Goal: Task Accomplishment & Management: Use online tool/utility

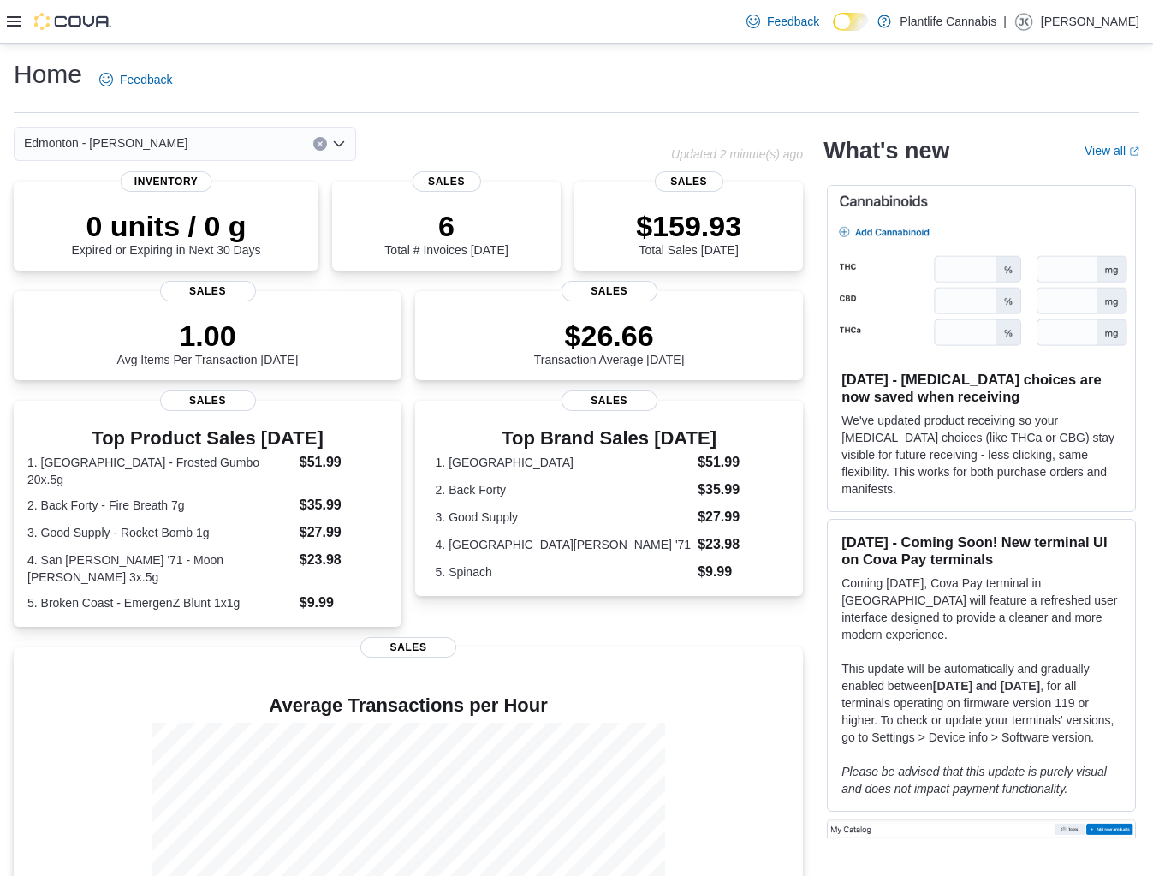
click at [16, 21] on icon at bounding box center [14, 21] width 14 height 10
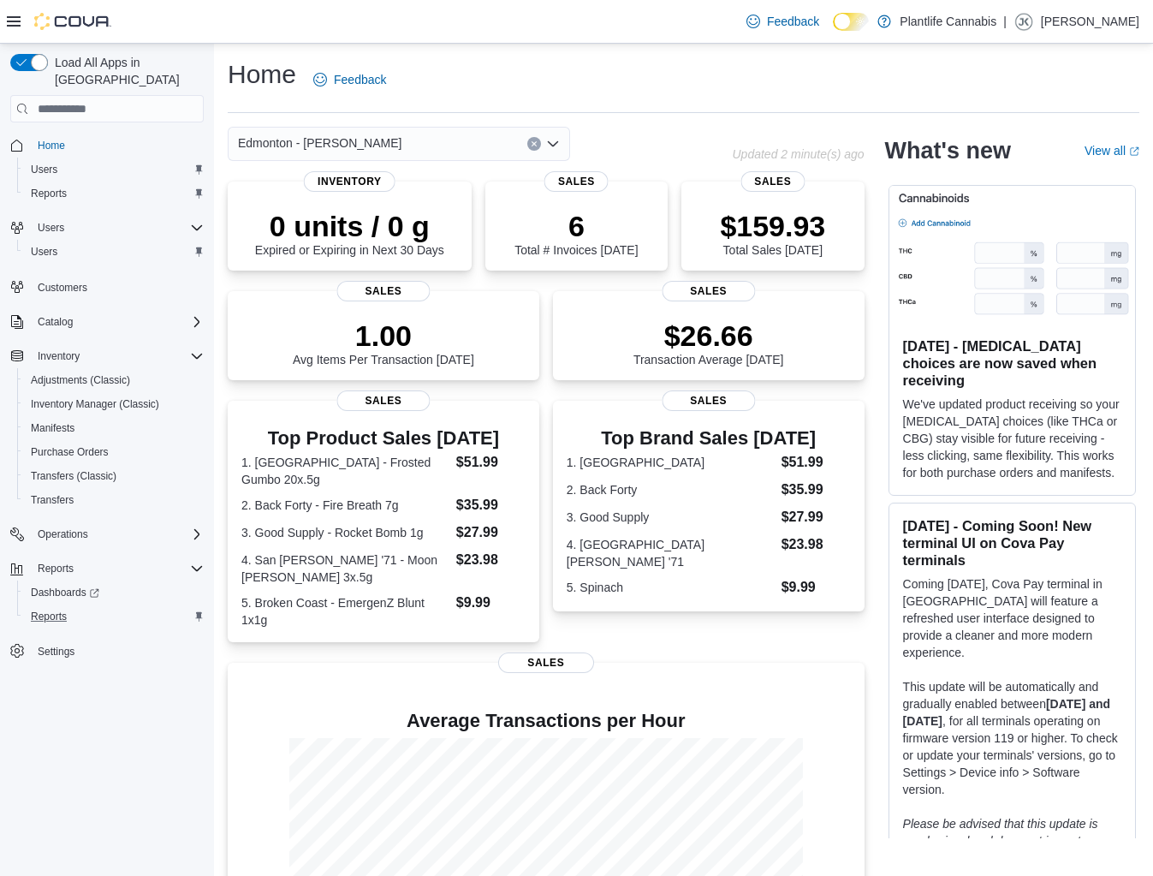
click at [76, 606] on div "Reports" at bounding box center [114, 616] width 180 height 21
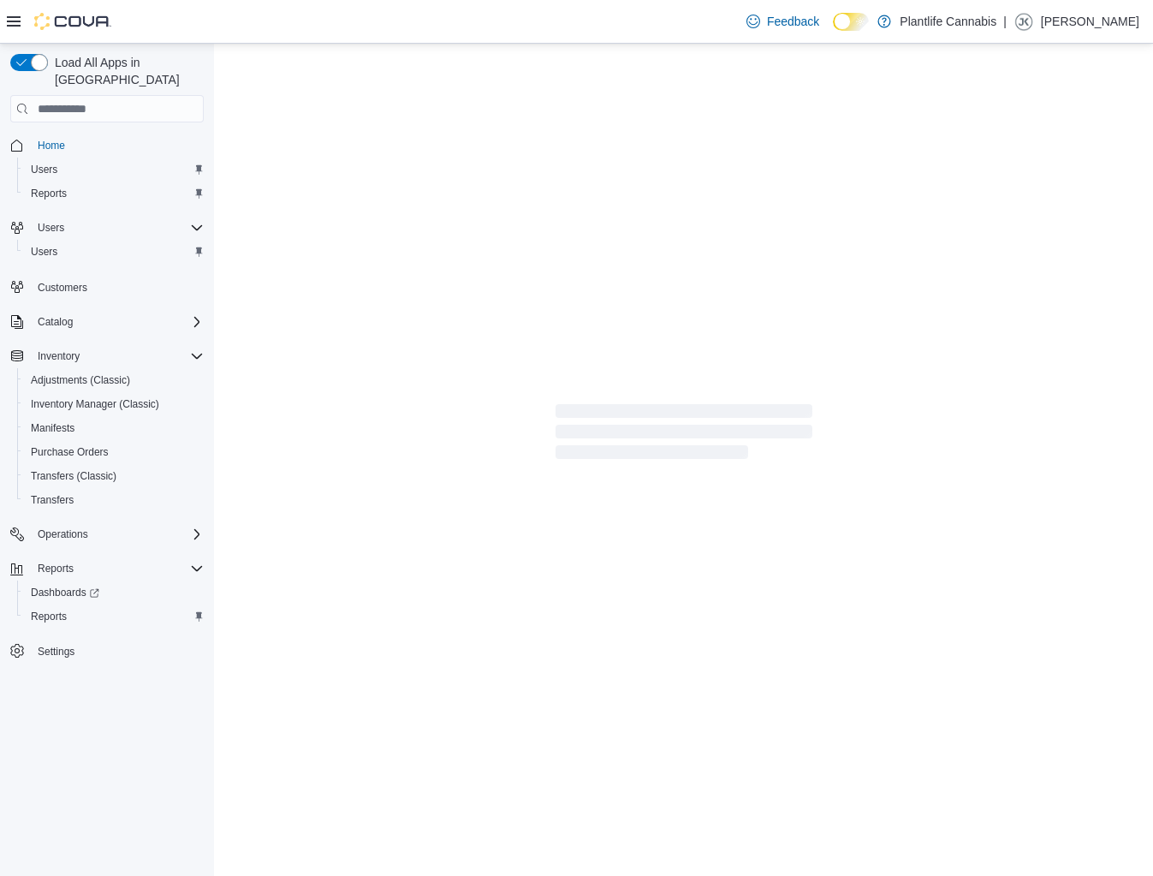
click at [3, 19] on div "Feedback Dark Mode Plantlife Cannabis | [PERSON_NAME]" at bounding box center [576, 22] width 1153 height 44
click at [14, 21] on icon at bounding box center [14, 21] width 14 height 10
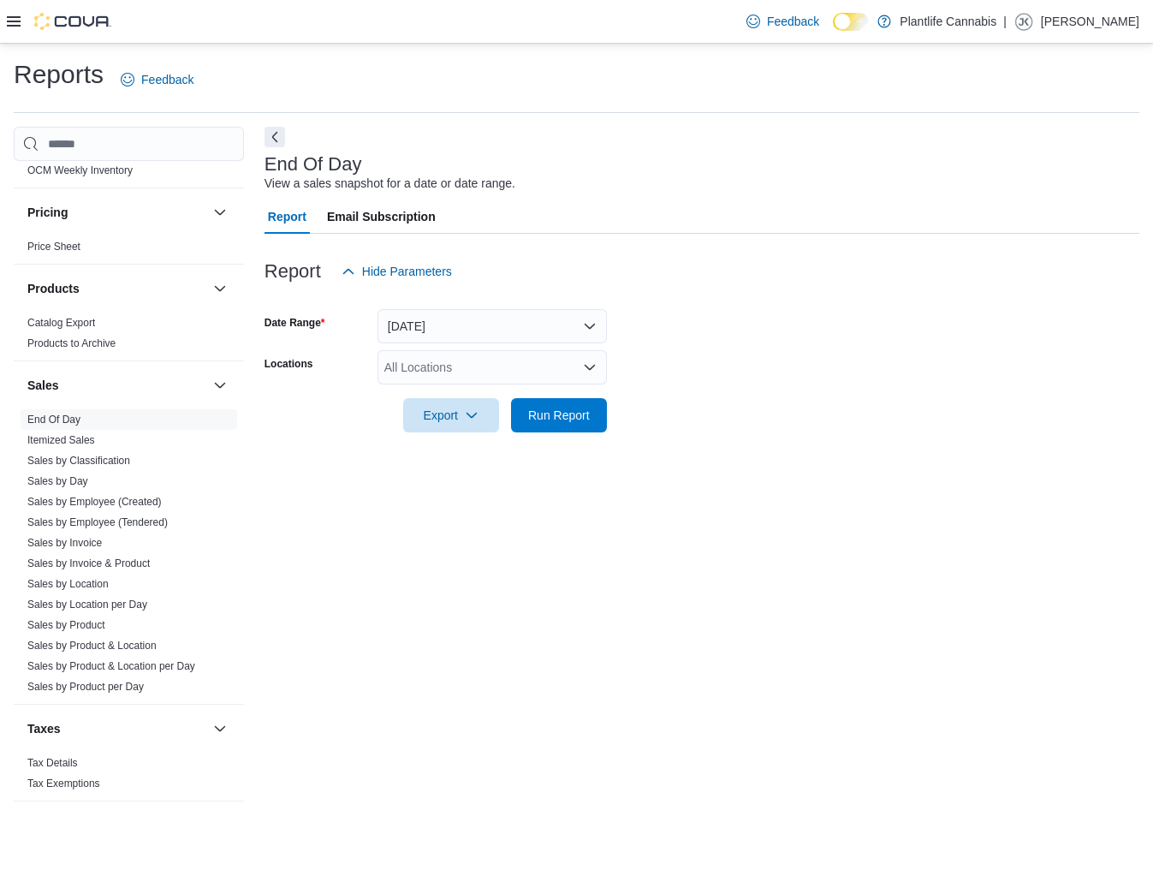
scroll to position [800, 0]
click at [120, 513] on span "Sales by Employee (Tendered)" at bounding box center [129, 522] width 217 height 21
click at [127, 517] on link "Sales by Employee (Tendered)" at bounding box center [97, 522] width 140 height 12
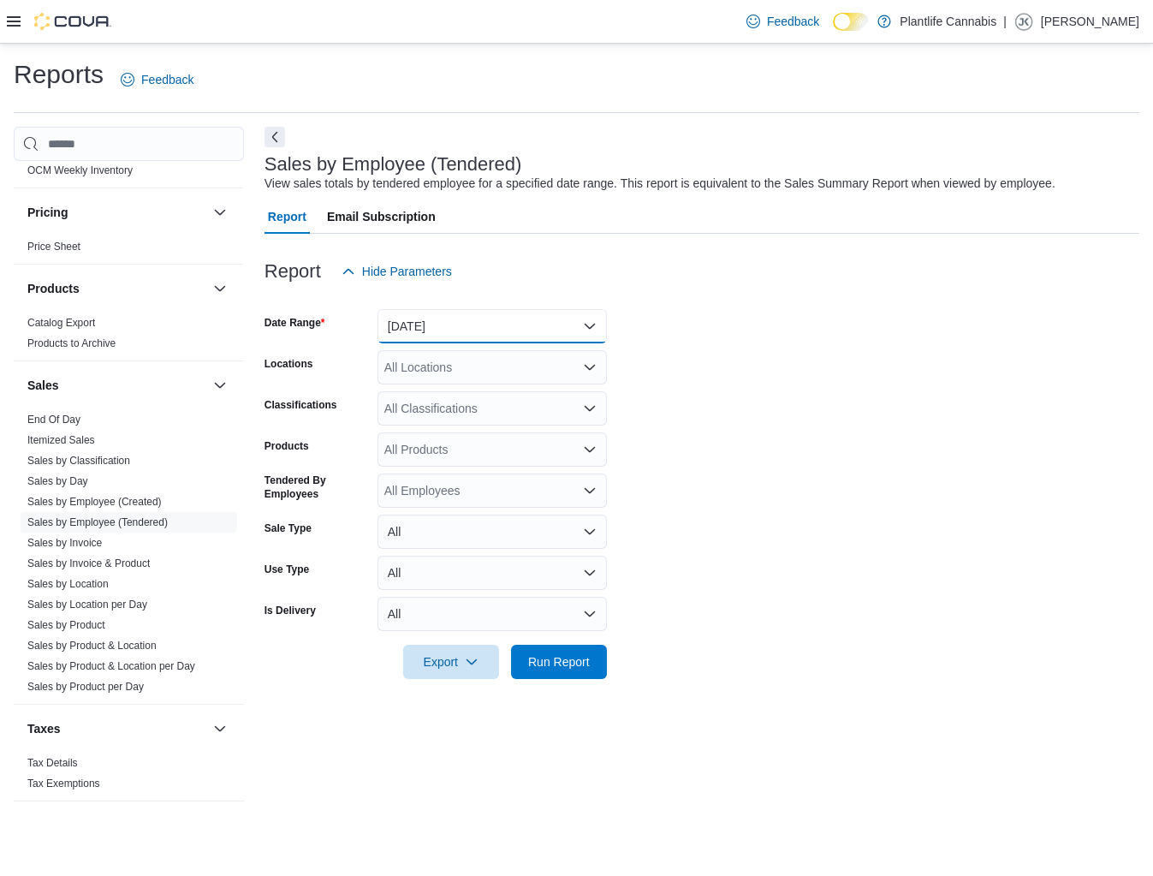
click at [439, 334] on button "[DATE]" at bounding box center [493, 326] width 230 height 34
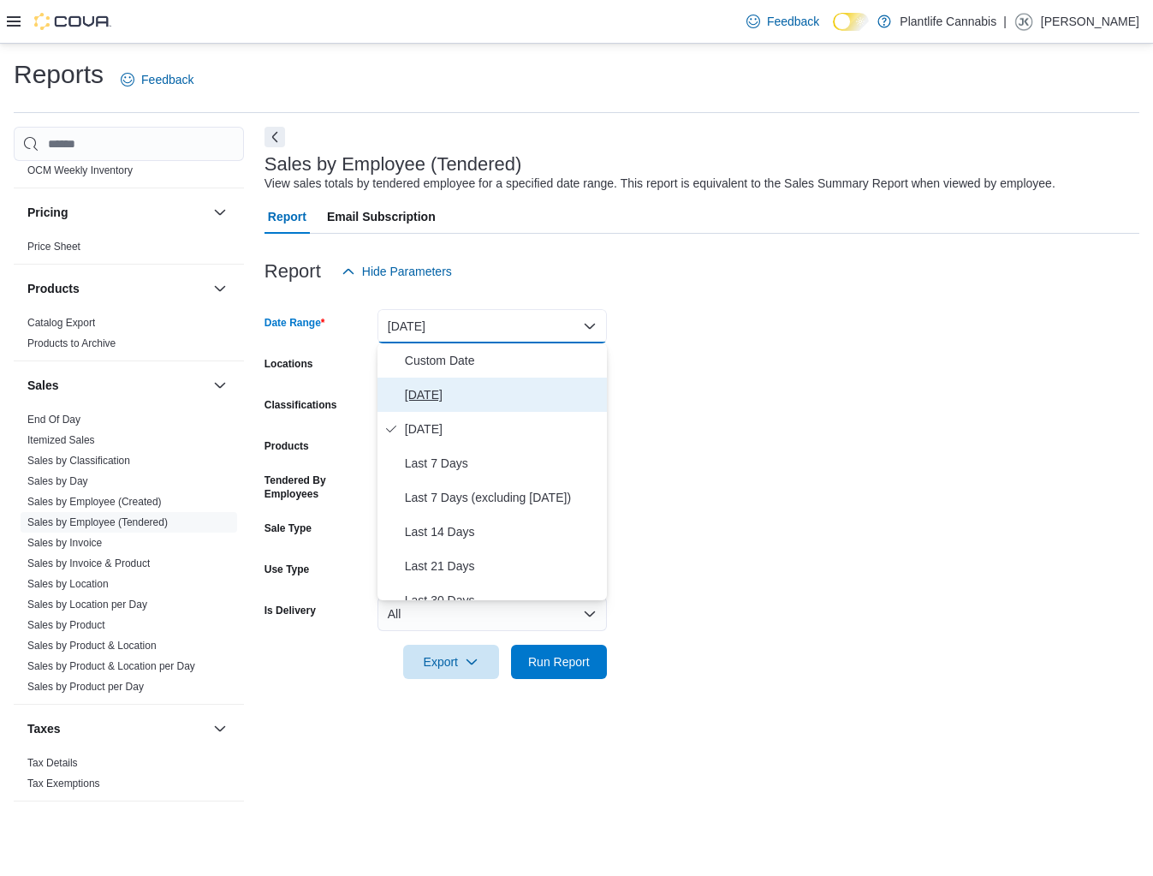
click at [441, 392] on span "[DATE]" at bounding box center [502, 394] width 195 height 21
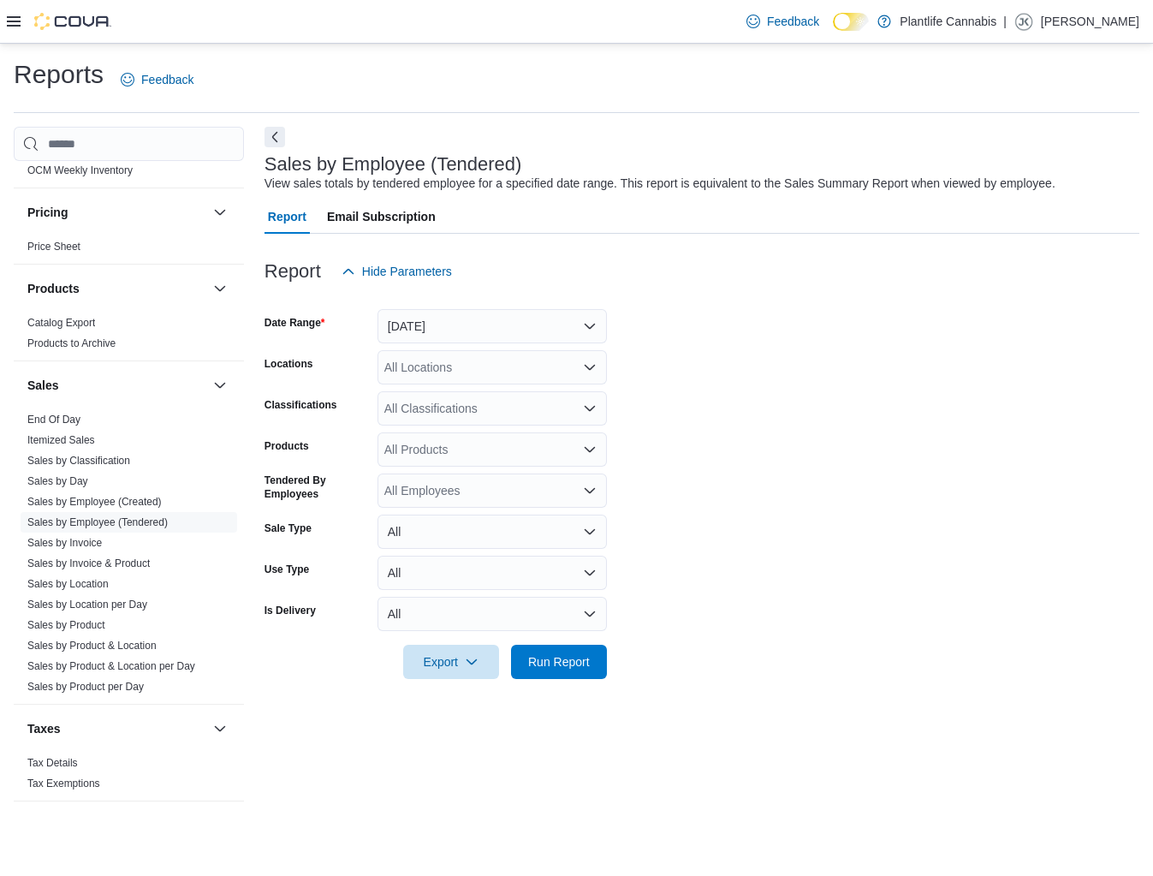
click at [432, 367] on div "All Locations" at bounding box center [493, 367] width 230 height 34
type input "*******"
click at [458, 401] on span "Edmonton - [PERSON_NAME]" at bounding box center [505, 396] width 164 height 17
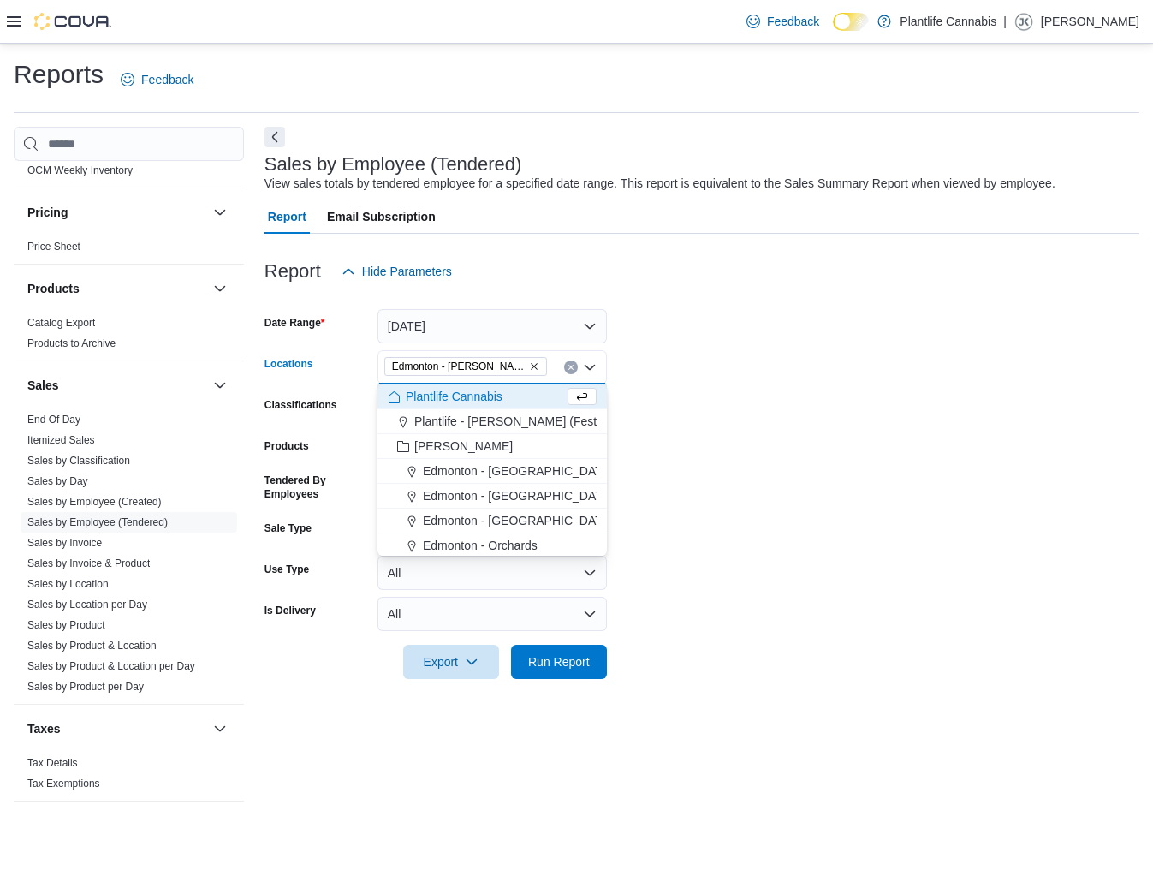
click at [695, 405] on form "Date Range [DATE] Locations [GEOGRAPHIC_DATA] - [GEOGRAPHIC_DATA][PERSON_NAME][…" at bounding box center [702, 484] width 875 height 390
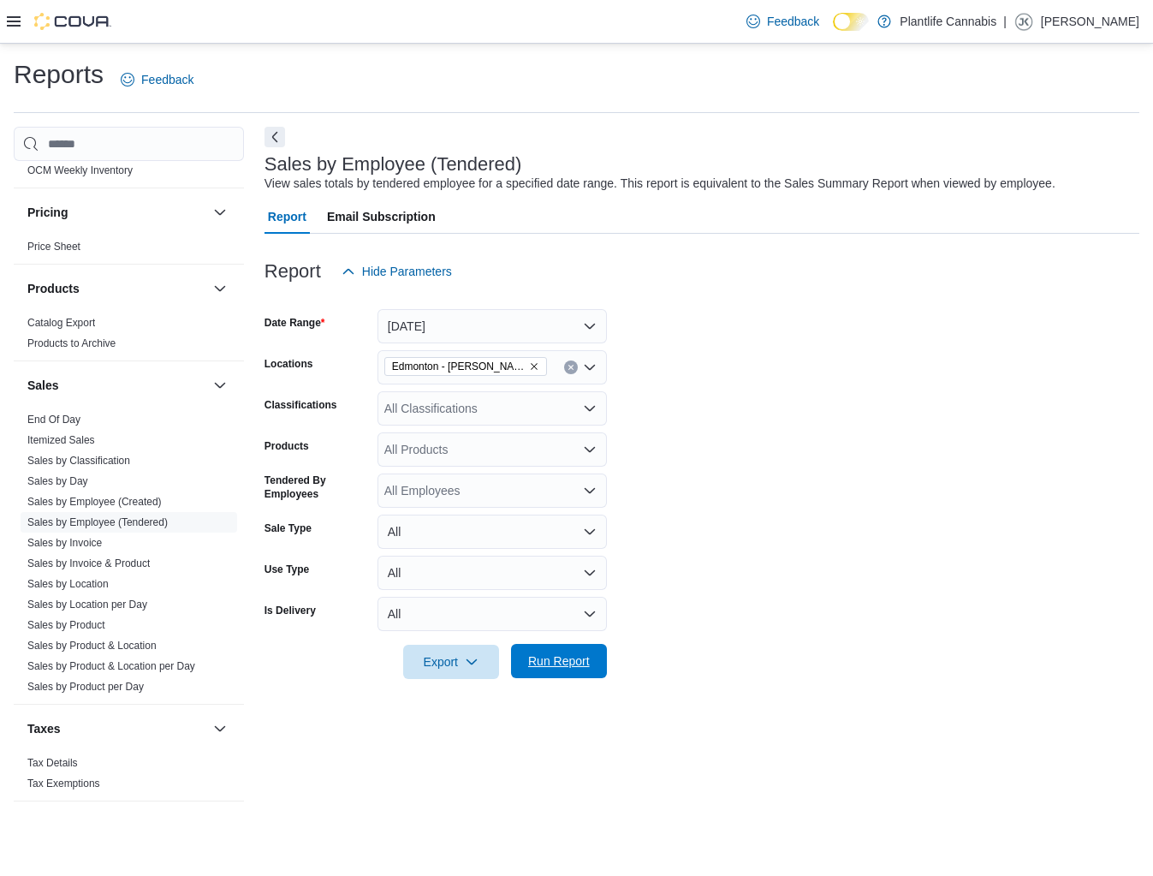
click at [557, 675] on span "Run Report" at bounding box center [559, 661] width 75 height 34
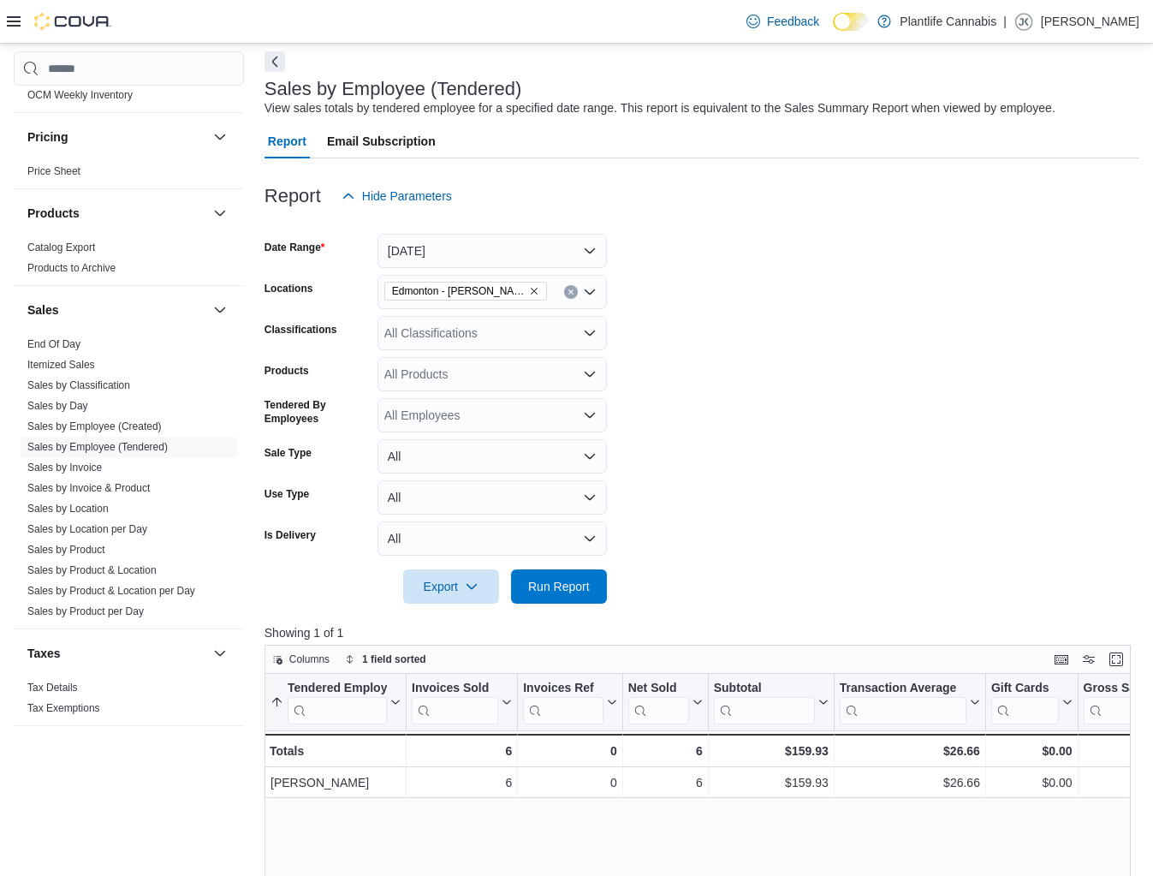
scroll to position [82, 0]
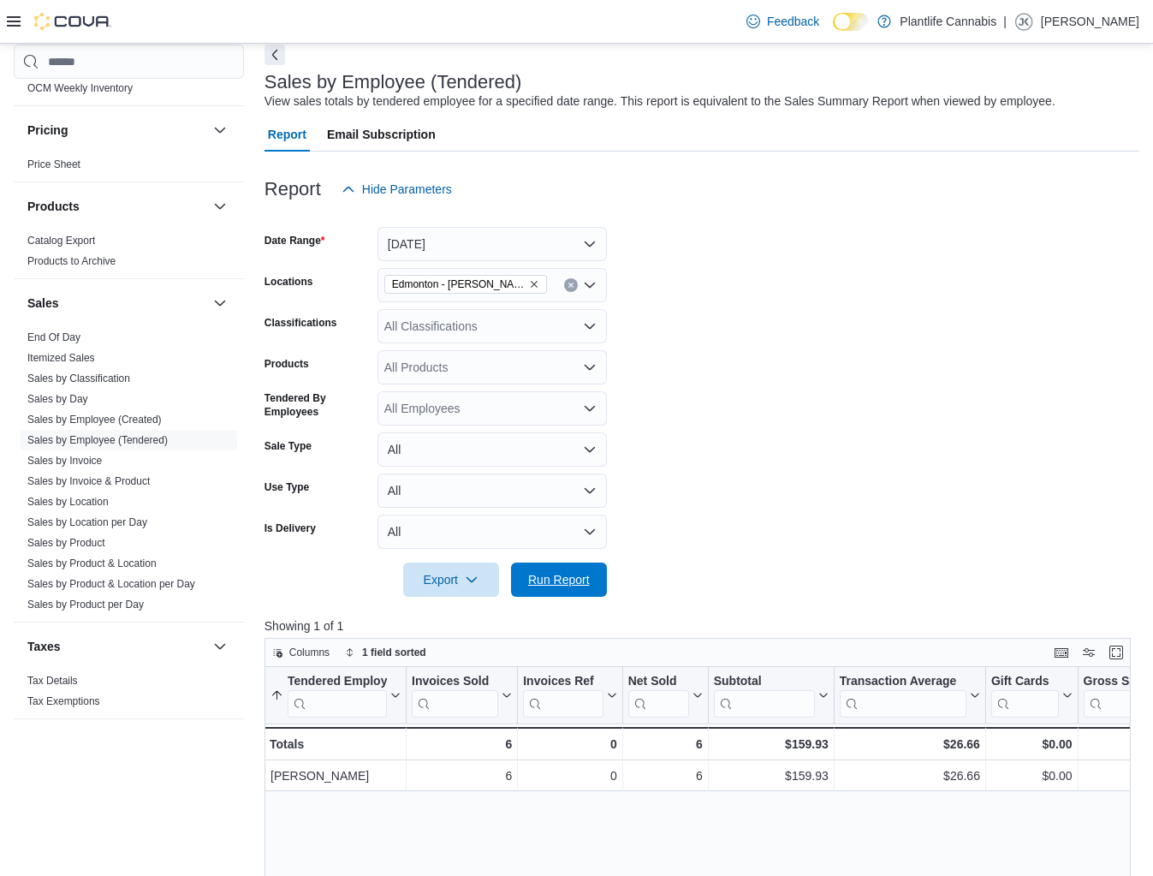
drag, startPoint x: 598, startPoint y: 576, endPoint x: 763, endPoint y: 378, distance: 258.4
click at [598, 576] on button "Run Report" at bounding box center [559, 580] width 96 height 34
click at [75, 458] on link "Sales by Invoice" at bounding box center [64, 461] width 75 height 12
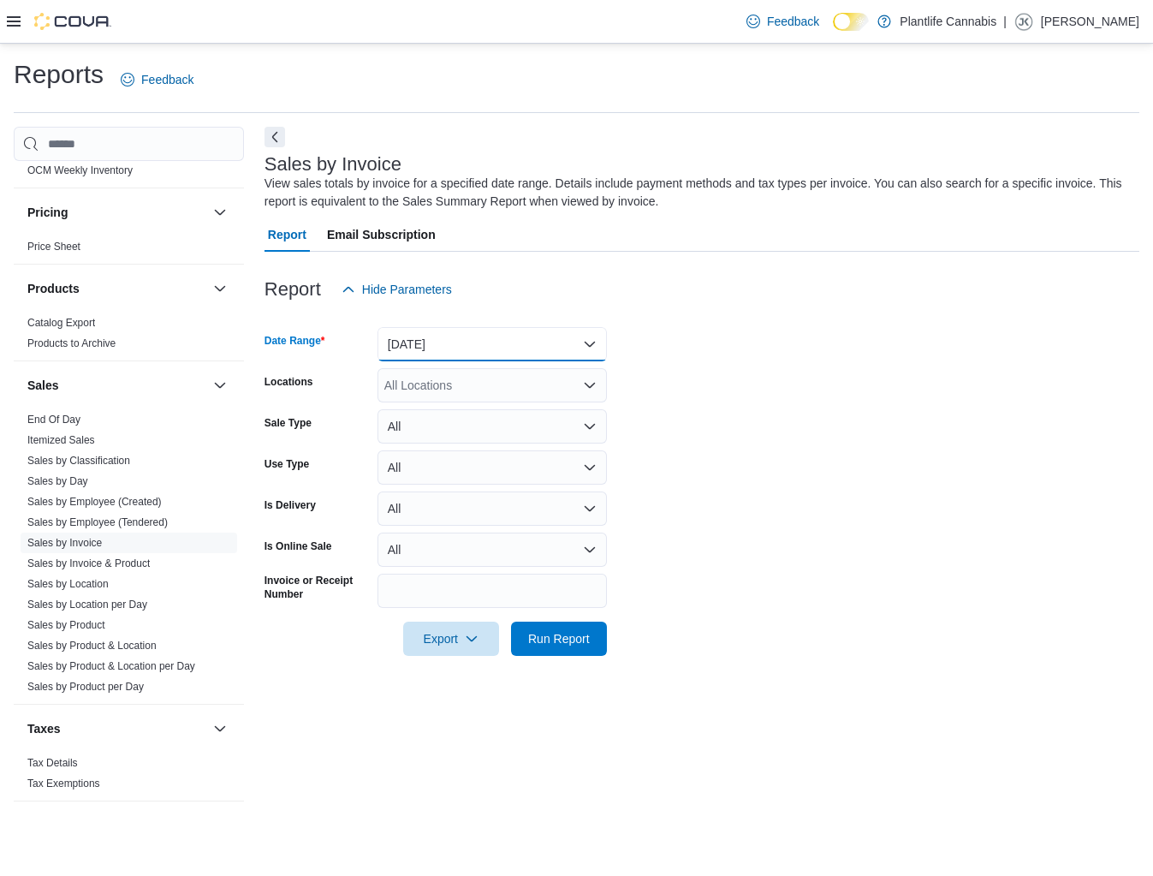
click at [435, 346] on button "[DATE]" at bounding box center [493, 344] width 230 height 34
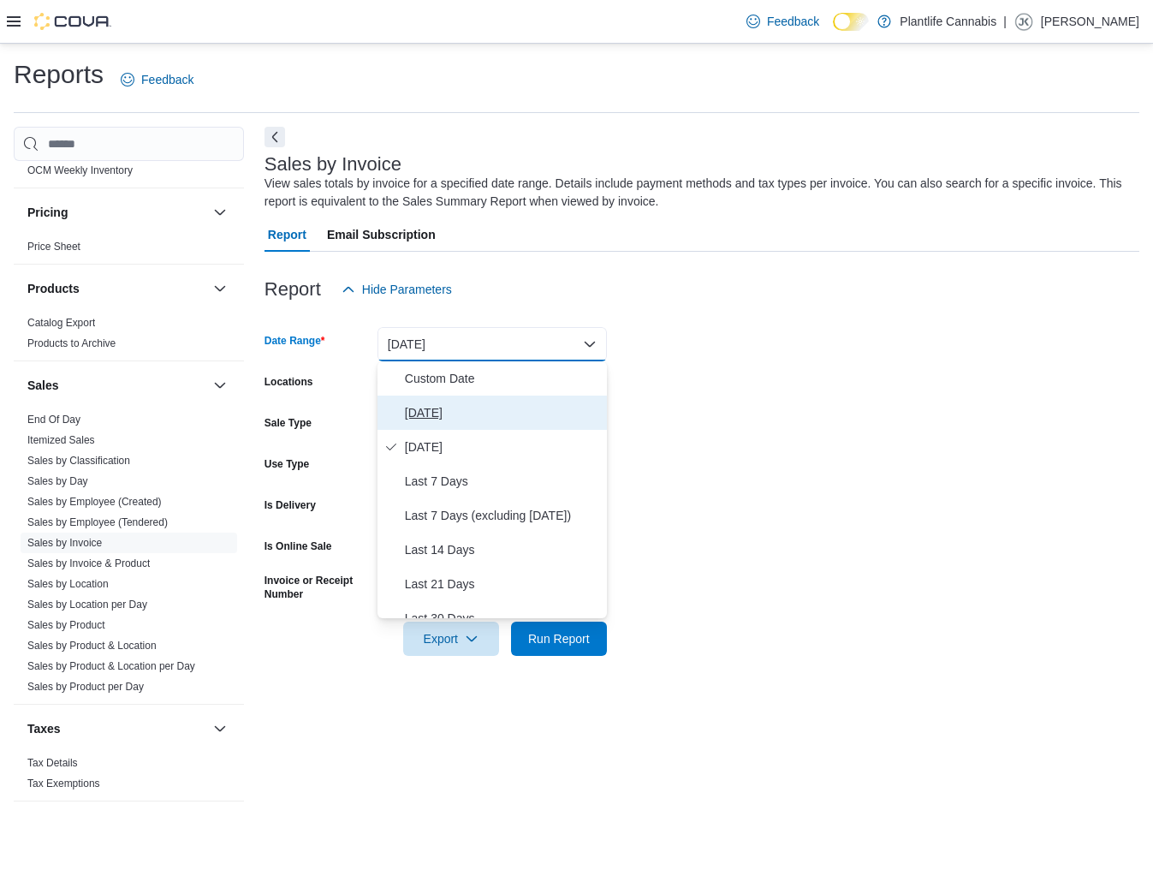
click at [422, 409] on span "[DATE]" at bounding box center [502, 412] width 195 height 21
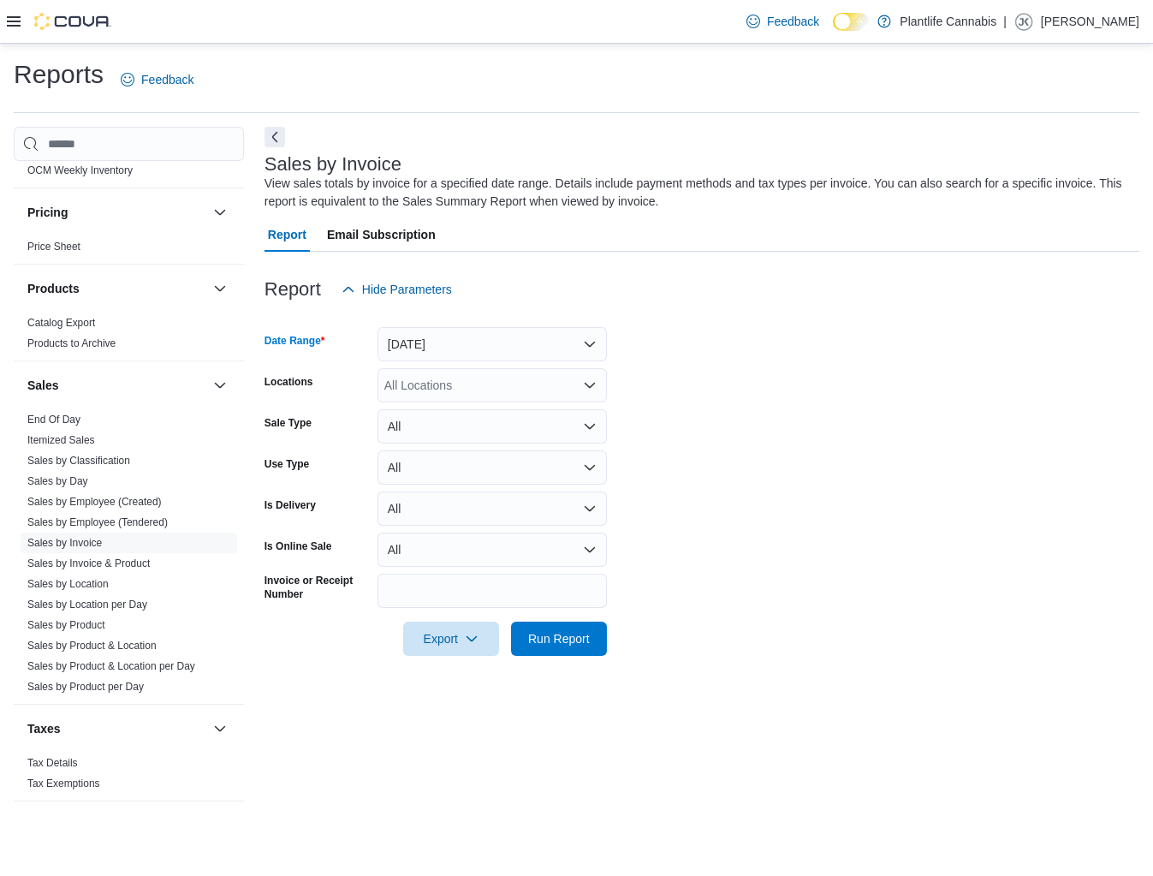
click at [420, 383] on div "All Locations" at bounding box center [493, 385] width 230 height 34
type input "*******"
click at [446, 416] on span "Edmonton - [PERSON_NAME]" at bounding box center [505, 414] width 164 height 17
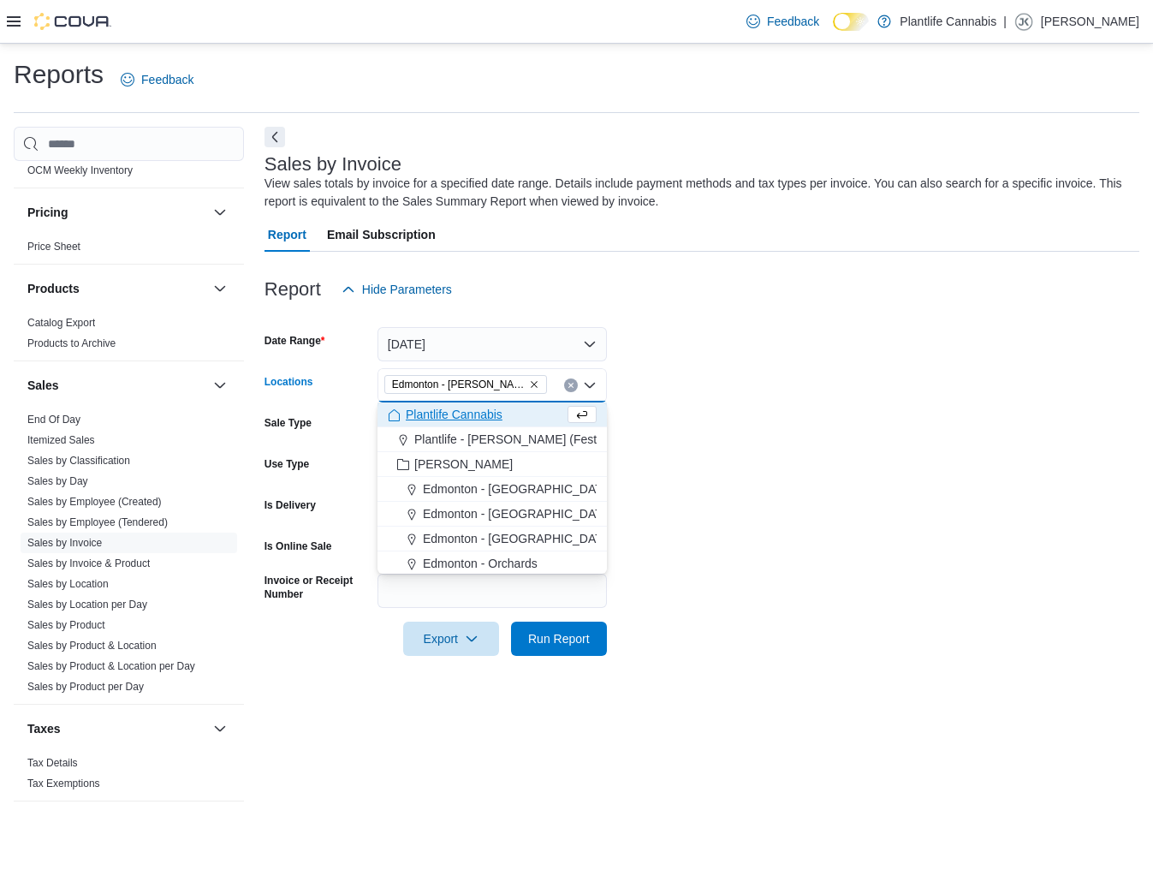
click at [766, 473] on form "Date Range [DATE] Locations [GEOGRAPHIC_DATA] - [GEOGRAPHIC_DATA][PERSON_NAME][…" at bounding box center [702, 481] width 875 height 349
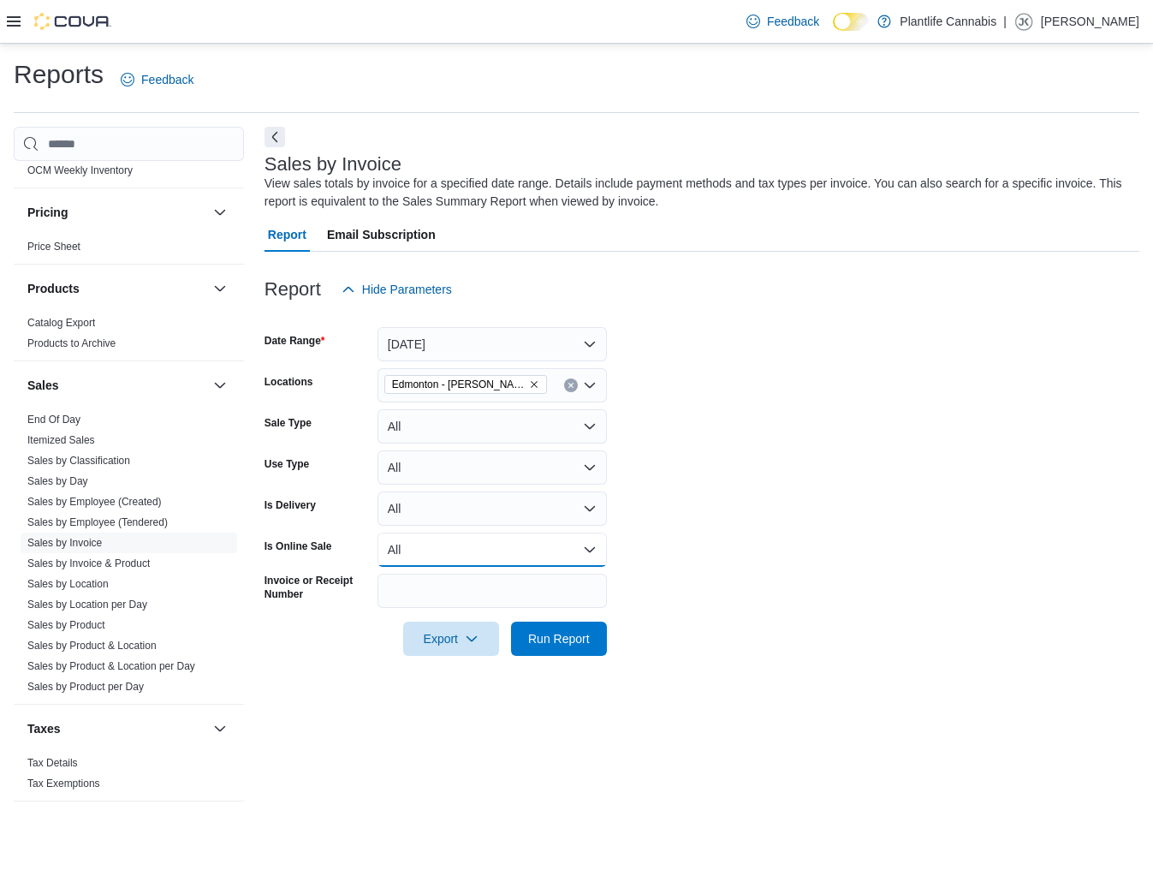
click at [426, 555] on button "All" at bounding box center [493, 550] width 230 height 34
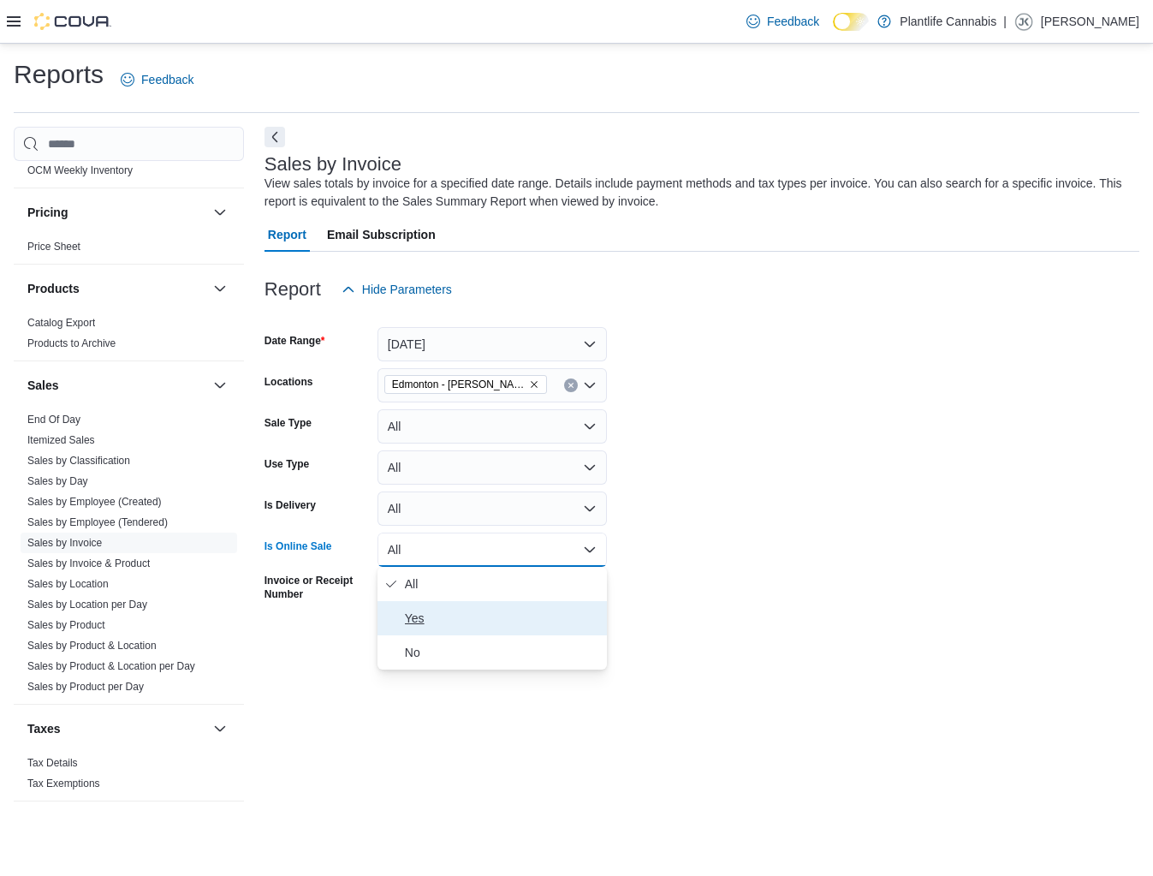
click at [419, 612] on span "Yes" at bounding box center [502, 618] width 195 height 21
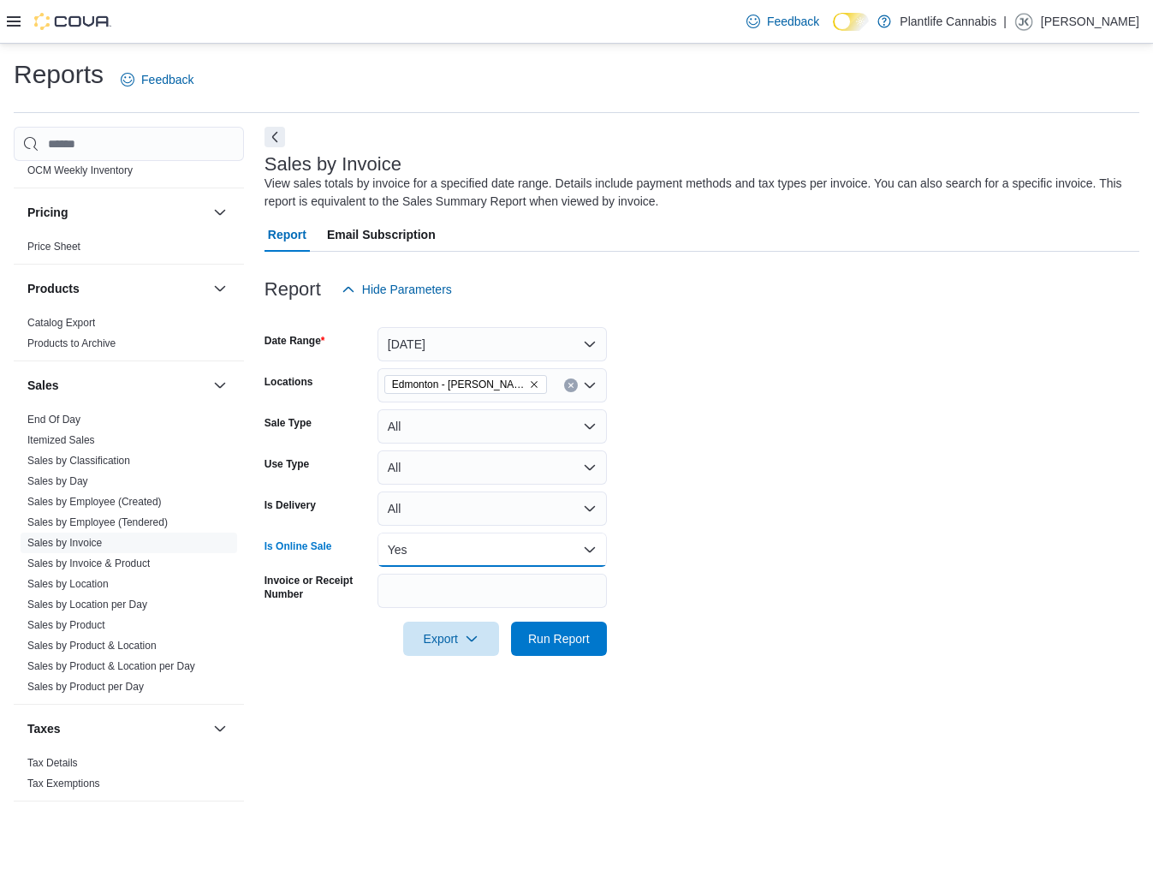
click at [444, 551] on button "Yes" at bounding box center [493, 550] width 230 height 34
click at [86, 512] on span "Sales by Employee (Tendered)" at bounding box center [129, 522] width 217 height 21
click at [85, 518] on link "Sales by Employee (Tendered)" at bounding box center [97, 522] width 140 height 12
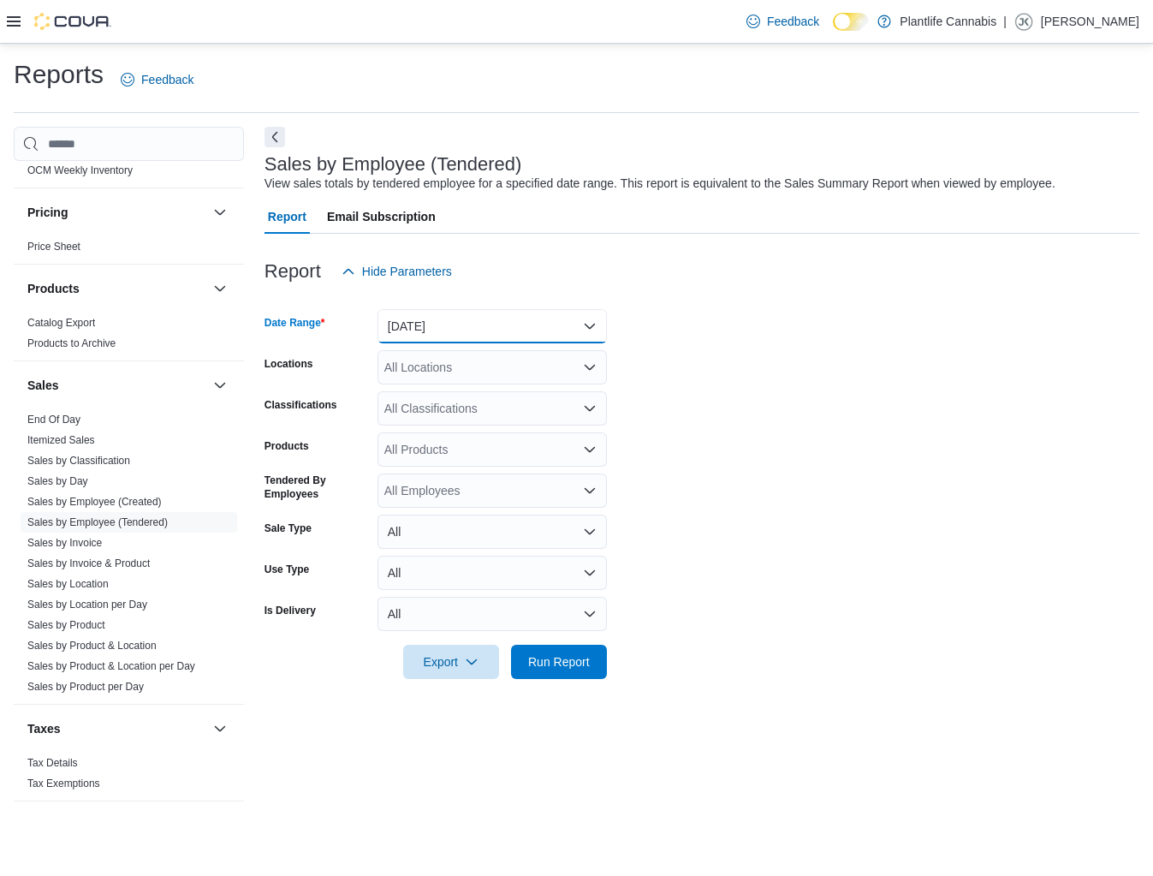
click at [488, 334] on button "[DATE]" at bounding box center [493, 326] width 230 height 34
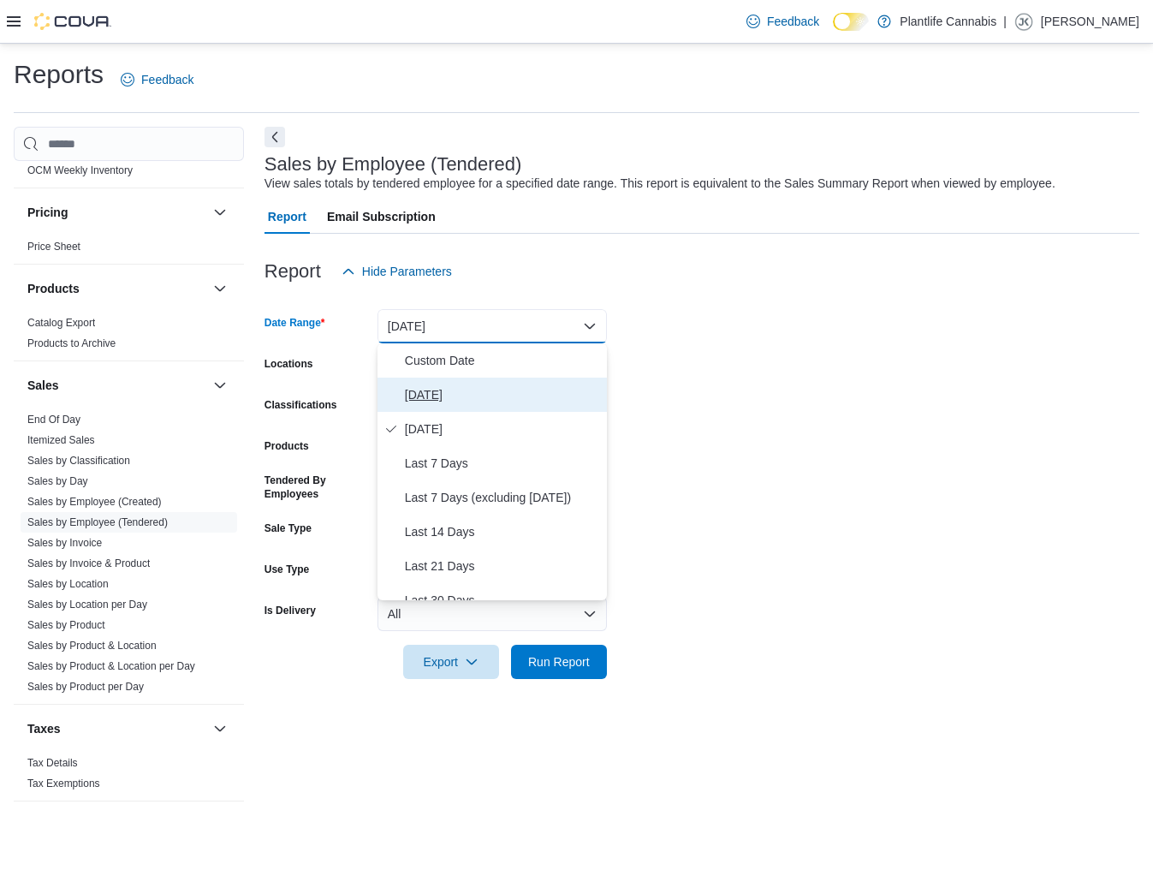
drag, startPoint x: 455, startPoint y: 393, endPoint x: 437, endPoint y: 378, distance: 23.7
click at [454, 393] on span "[DATE]" at bounding box center [502, 394] width 195 height 21
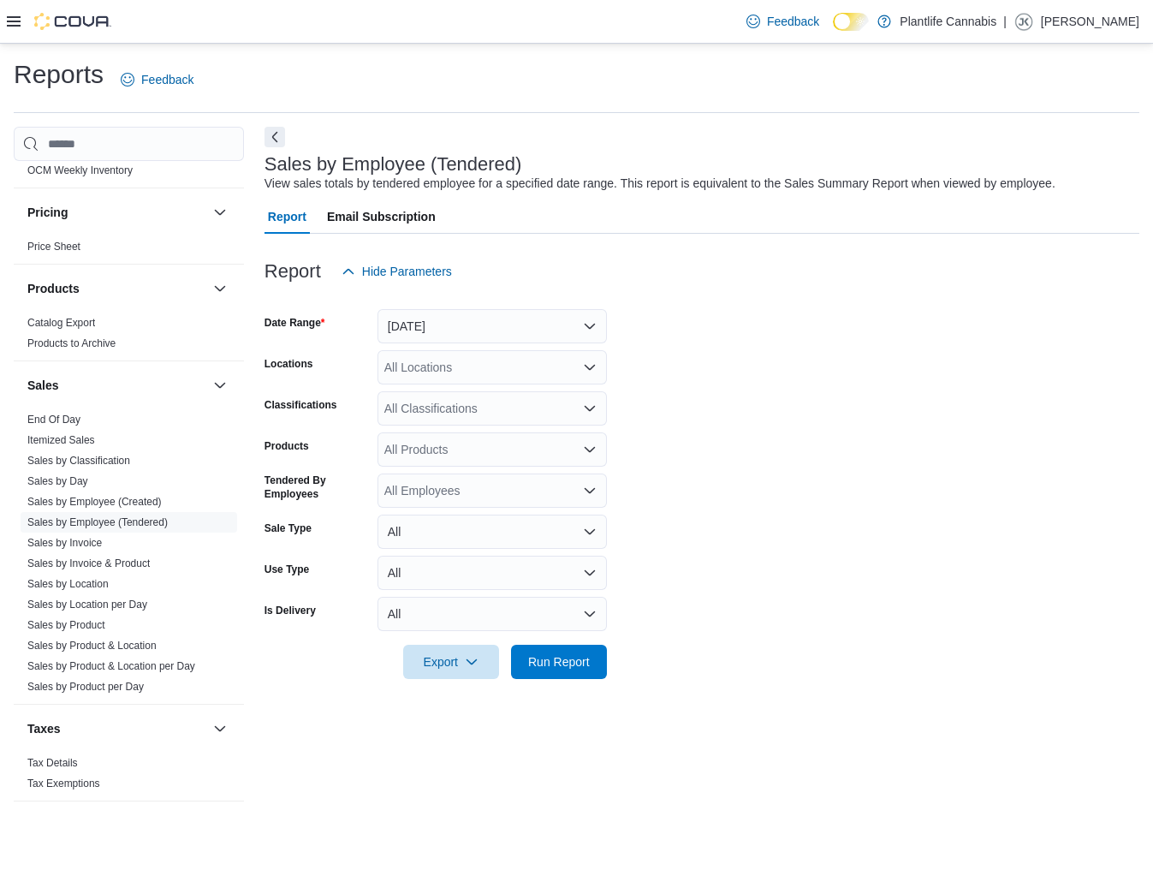
click at [427, 367] on div "All Locations" at bounding box center [493, 367] width 230 height 34
type input "*******"
click at [450, 395] on span "Edmonton - [PERSON_NAME]" at bounding box center [505, 396] width 164 height 17
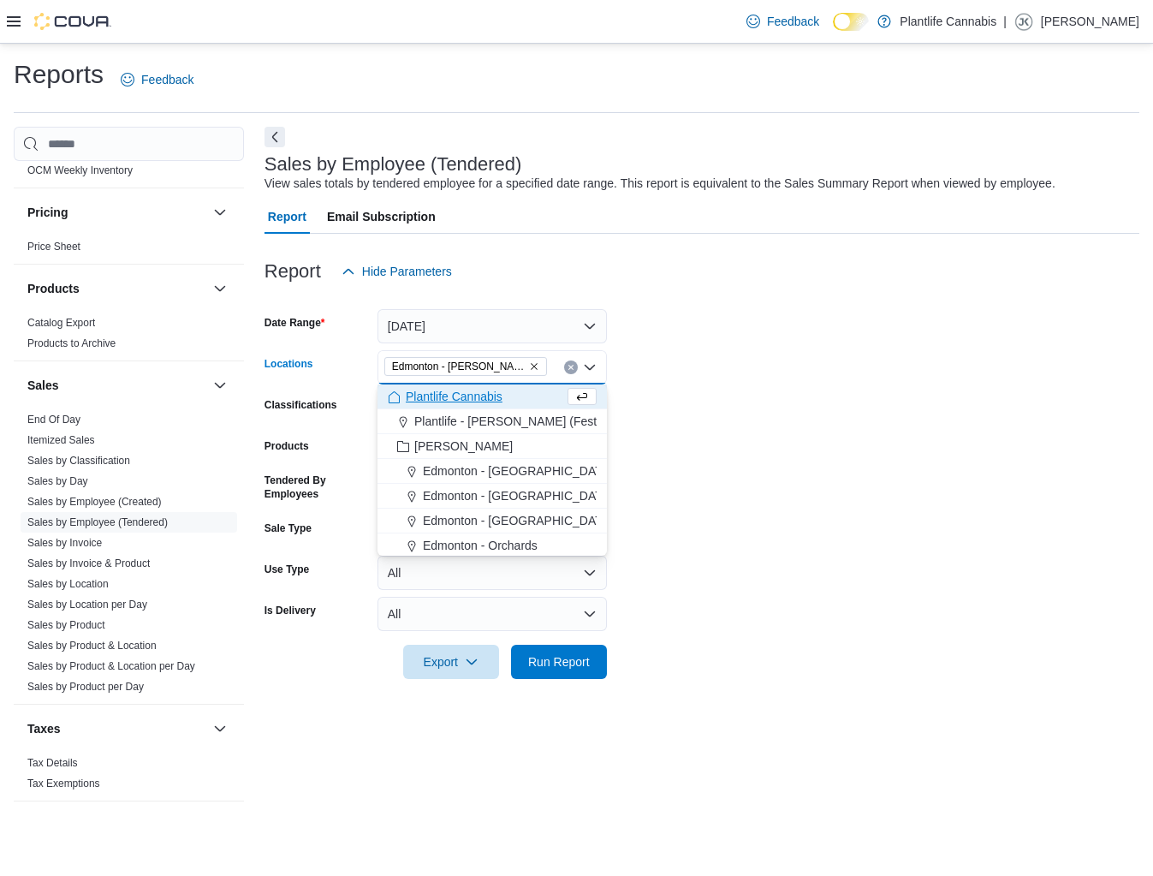
click at [711, 402] on form "Date Range [DATE] Locations [GEOGRAPHIC_DATA] - [GEOGRAPHIC_DATA][PERSON_NAME][…" at bounding box center [702, 484] width 875 height 390
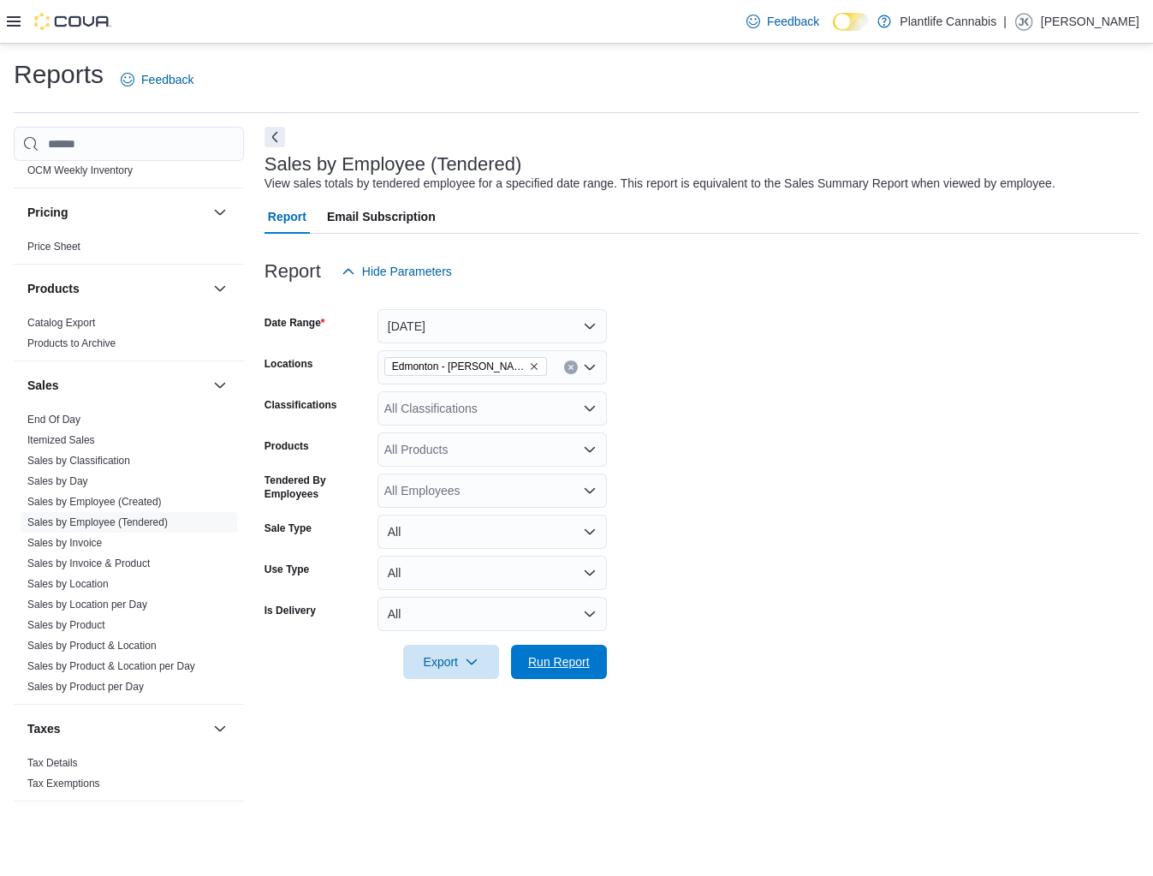
drag, startPoint x: 576, startPoint y: 664, endPoint x: 649, endPoint y: 626, distance: 82.0
click at [575, 665] on span "Run Report" at bounding box center [559, 661] width 62 height 17
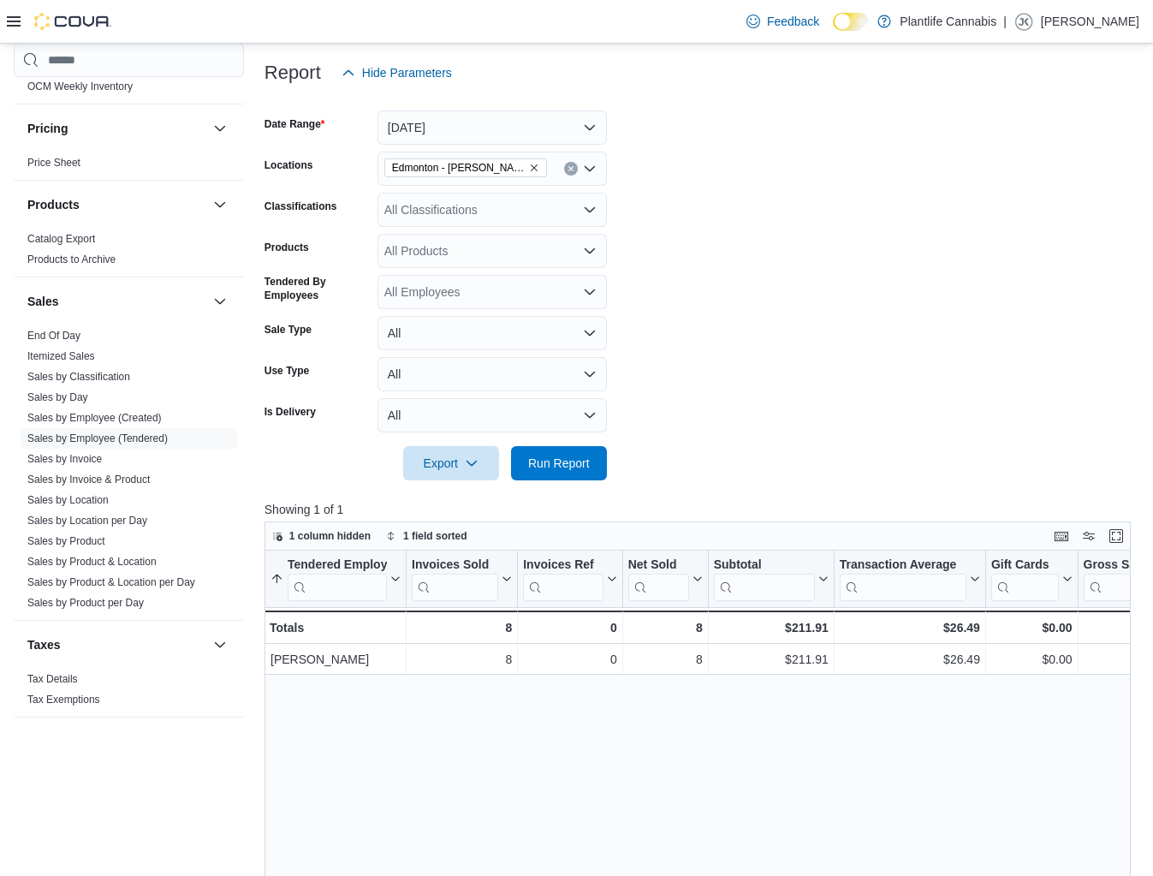
scroll to position [198, 0]
